Goal: Task Accomplishment & Management: Use online tool/utility

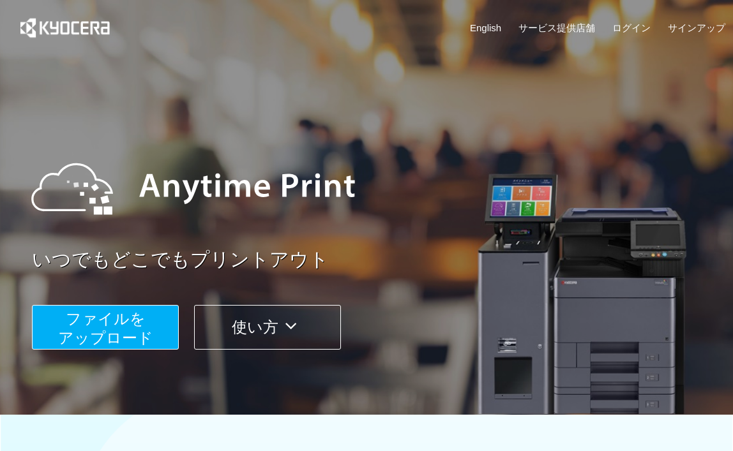
click at [128, 321] on span "ファイルを ​​アップロード" at bounding box center [105, 328] width 95 height 36
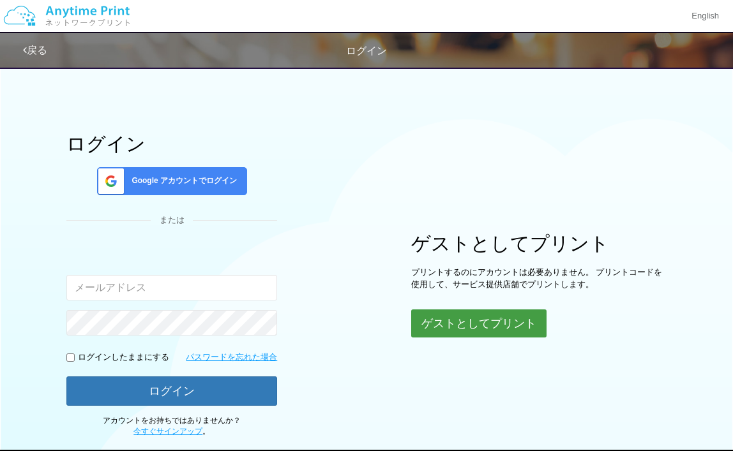
click at [431, 324] on button "ゲストとしてプリント" at bounding box center [478, 324] width 135 height 28
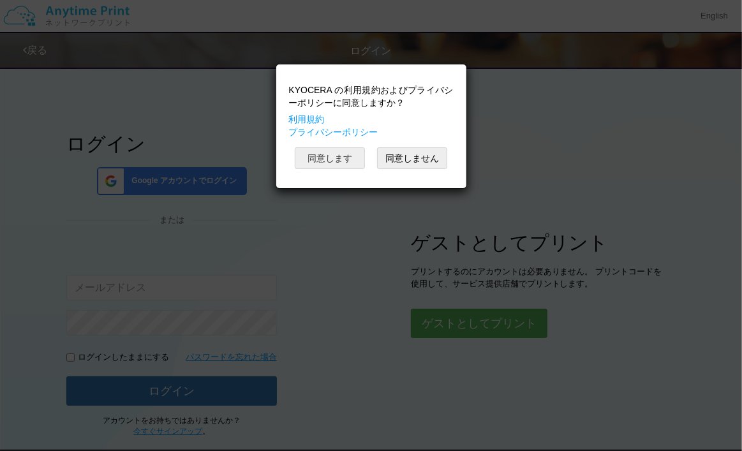
click at [332, 161] on button "同意します" at bounding box center [330, 158] width 70 height 22
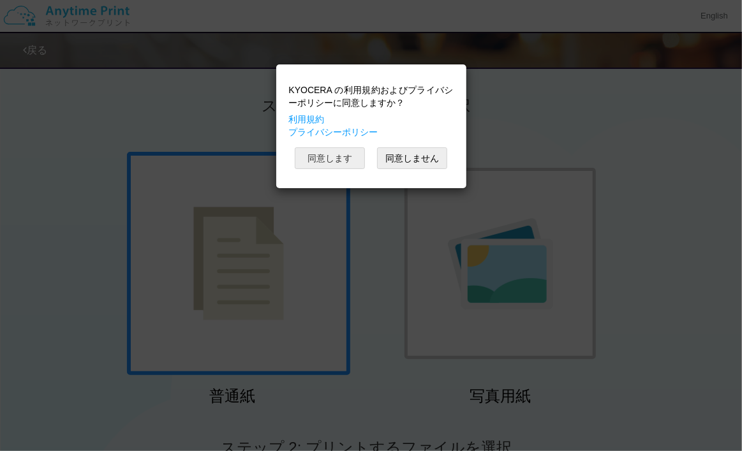
click at [332, 161] on button "同意します" at bounding box center [330, 158] width 70 height 22
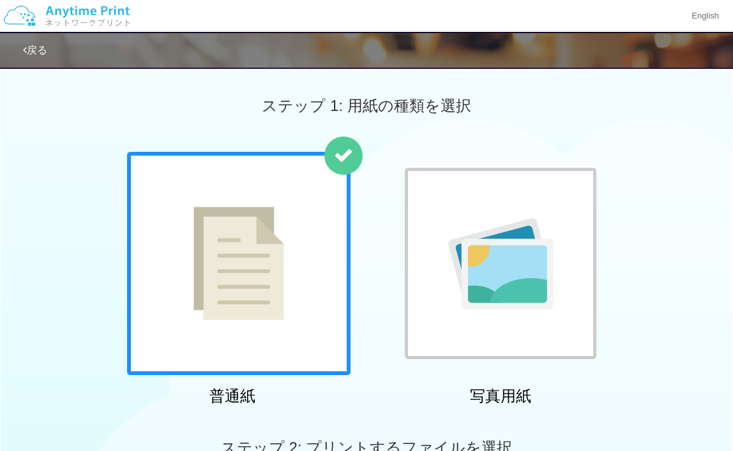
click at [302, 251] on div at bounding box center [238, 263] width 223 height 223
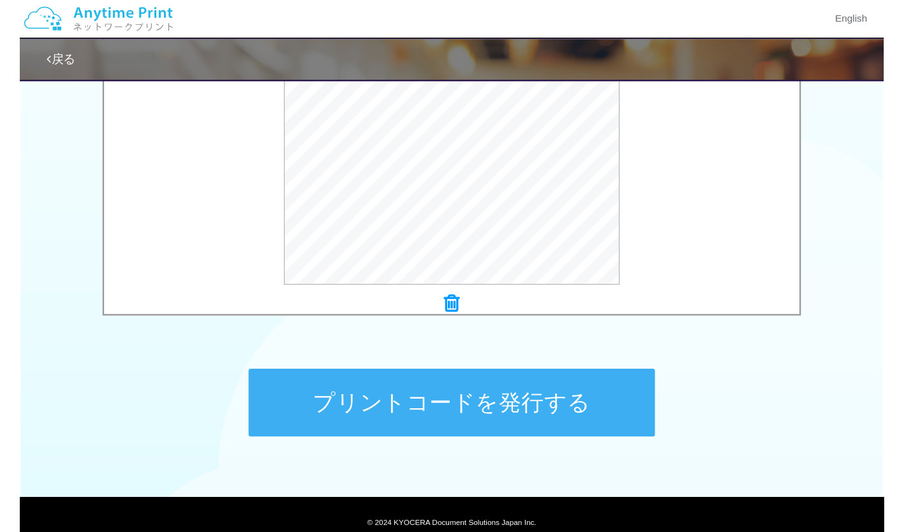
scroll to position [438, 0]
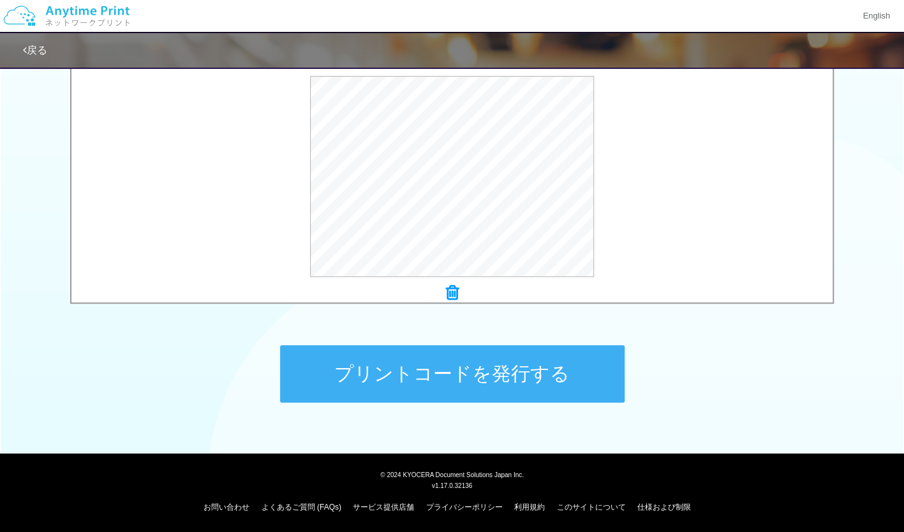
click at [442, 354] on button "プリントコードを発行する" at bounding box center [452, 373] width 345 height 57
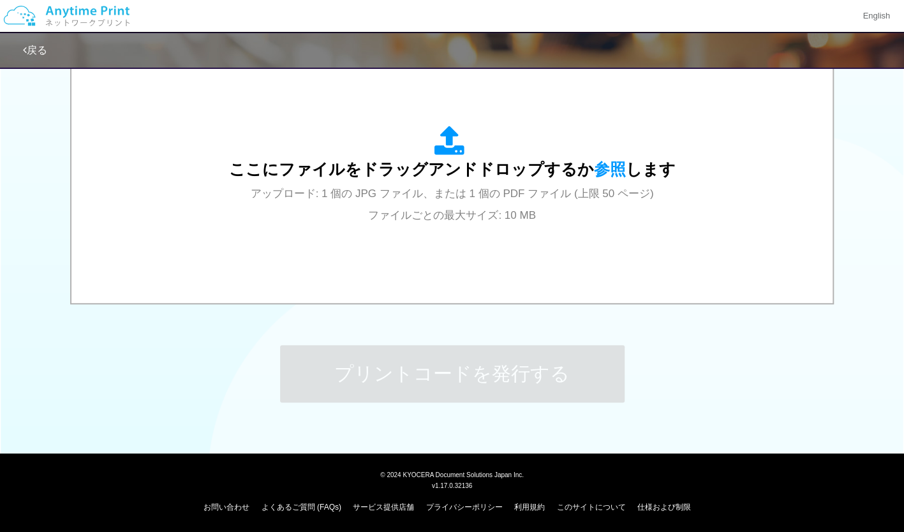
scroll to position [0, 0]
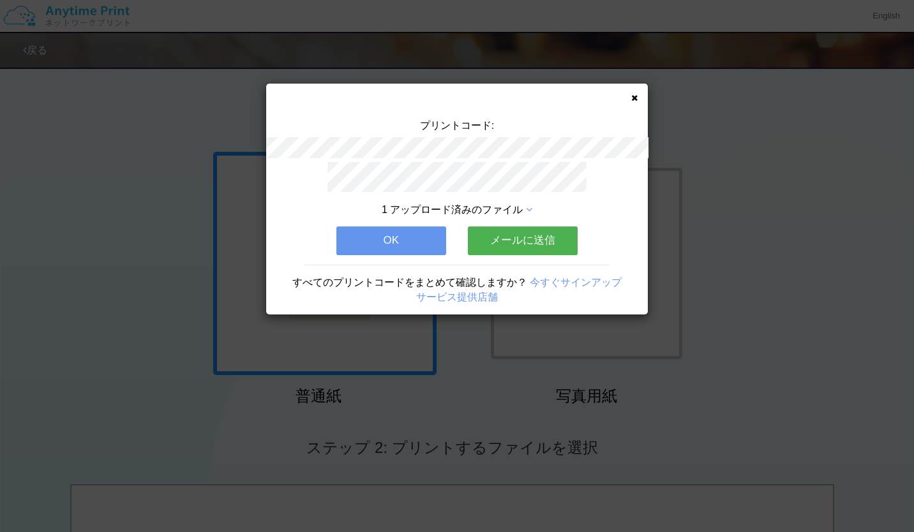
click at [445, 240] on button "OK" at bounding box center [391, 241] width 110 height 28
